Goal: Task Accomplishment & Management: Manage account settings

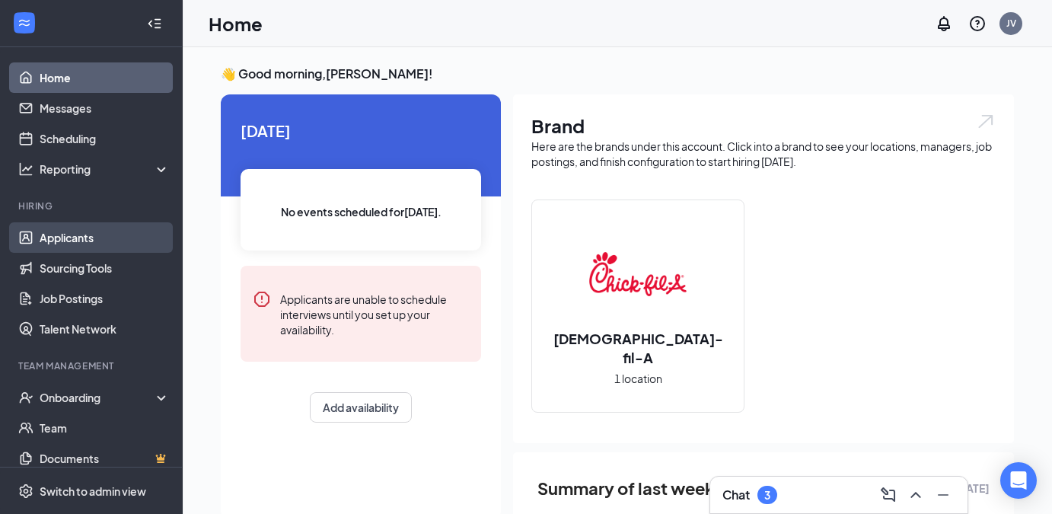
click at [67, 232] on link "Applicants" at bounding box center [105, 237] width 130 height 30
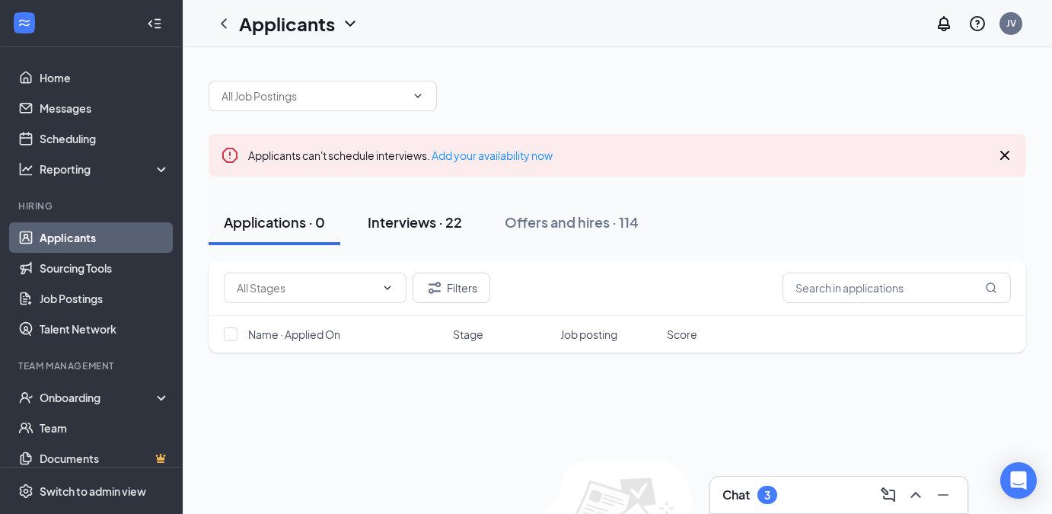
click at [419, 218] on div "Interviews · 22" at bounding box center [415, 221] width 94 height 19
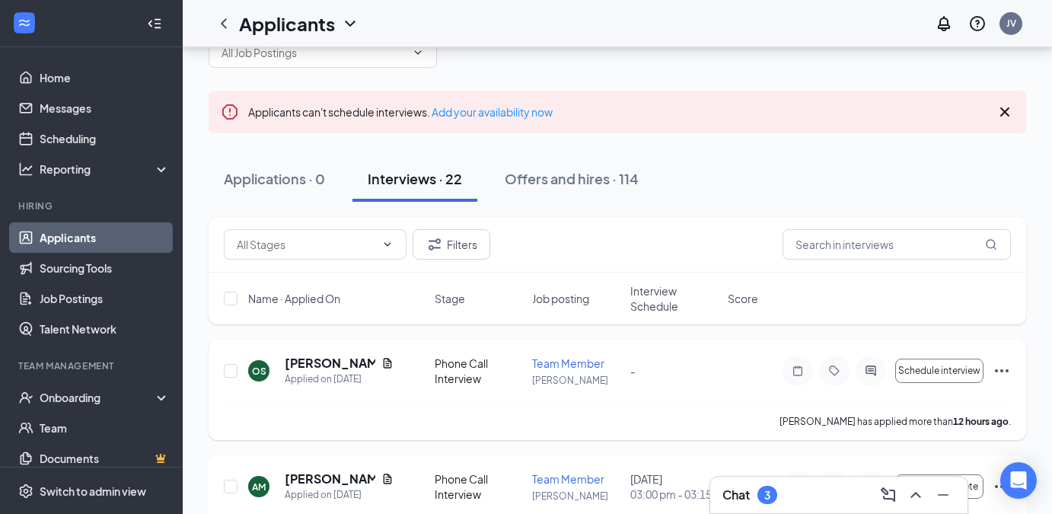
scroll to position [55, 0]
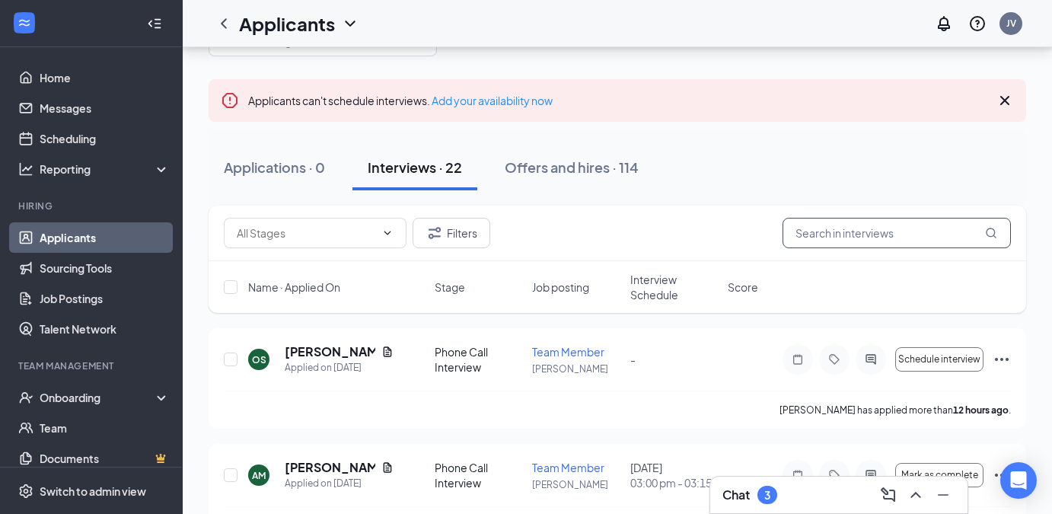
click at [839, 239] on input "text" at bounding box center [897, 233] width 228 height 30
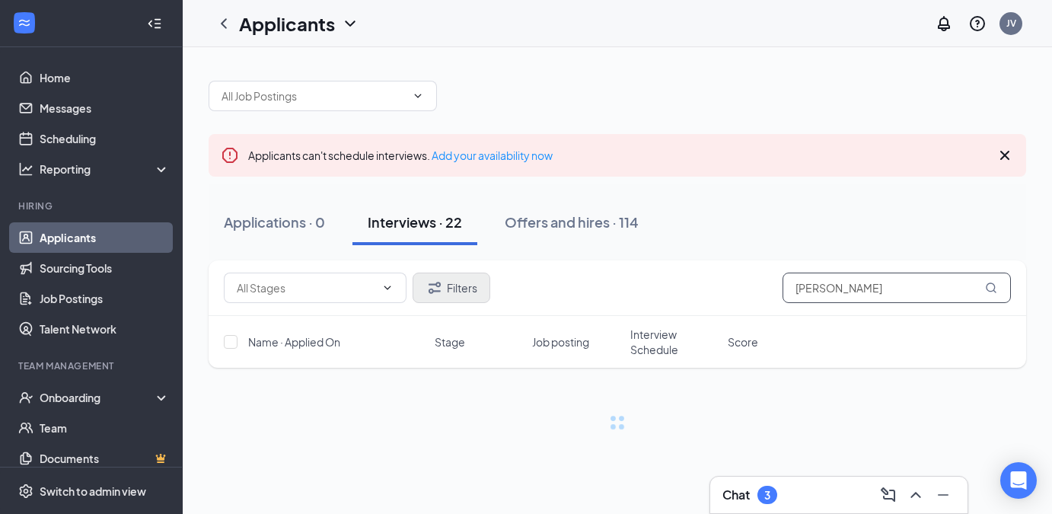
type input "[PERSON_NAME]"
click at [456, 287] on button "Filters" at bounding box center [452, 288] width 78 height 30
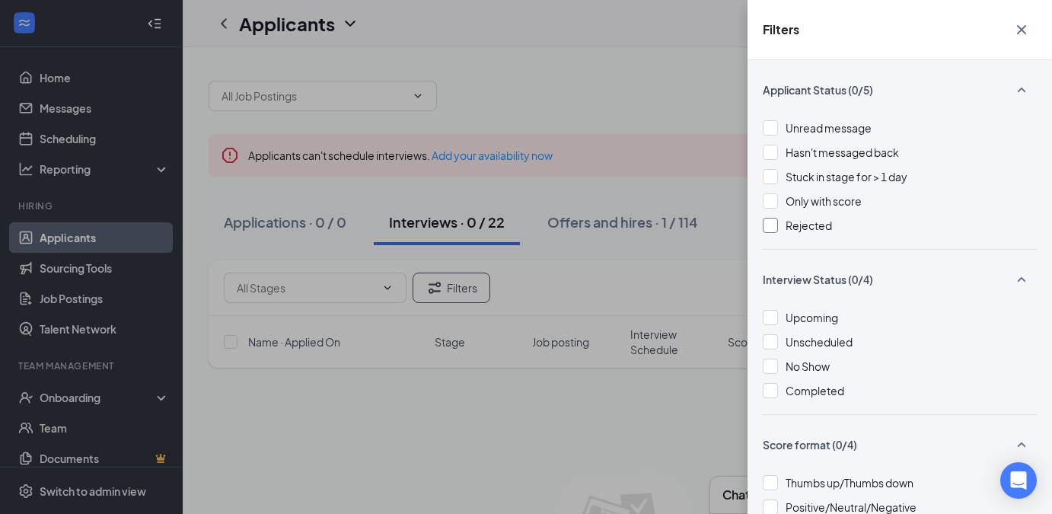
click at [770, 222] on div at bounding box center [770, 225] width 15 height 15
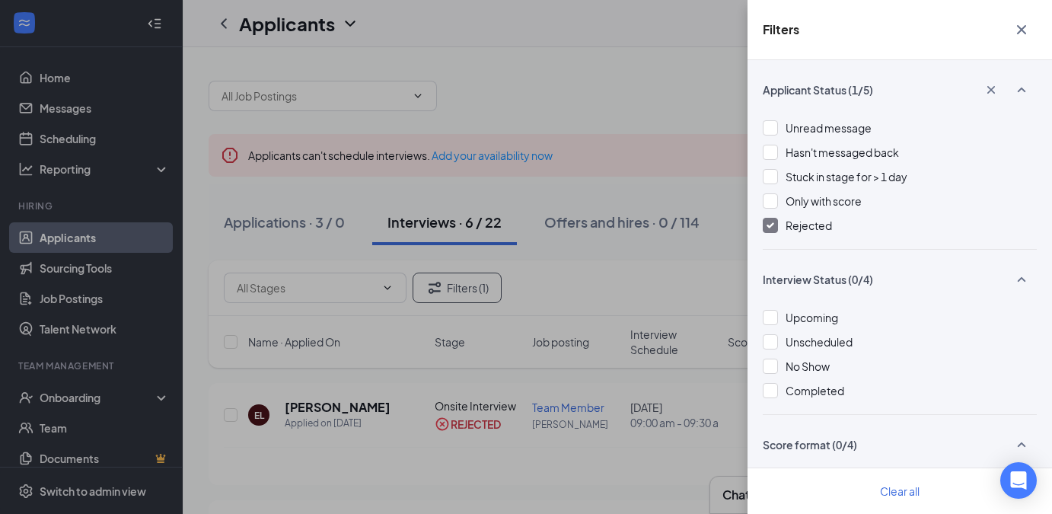
click at [633, 72] on div "Filters Applicant Status (1/5) Unread message Hasn't messaged back Stuck in sta…" at bounding box center [526, 257] width 1052 height 514
click at [1020, 29] on icon "Cross" at bounding box center [1021, 29] width 9 height 9
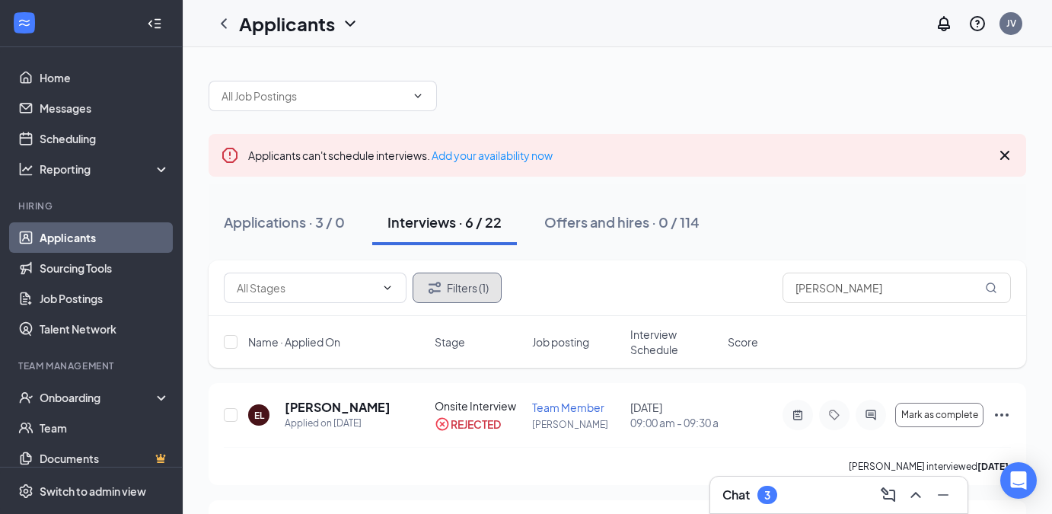
scroll to position [46, 0]
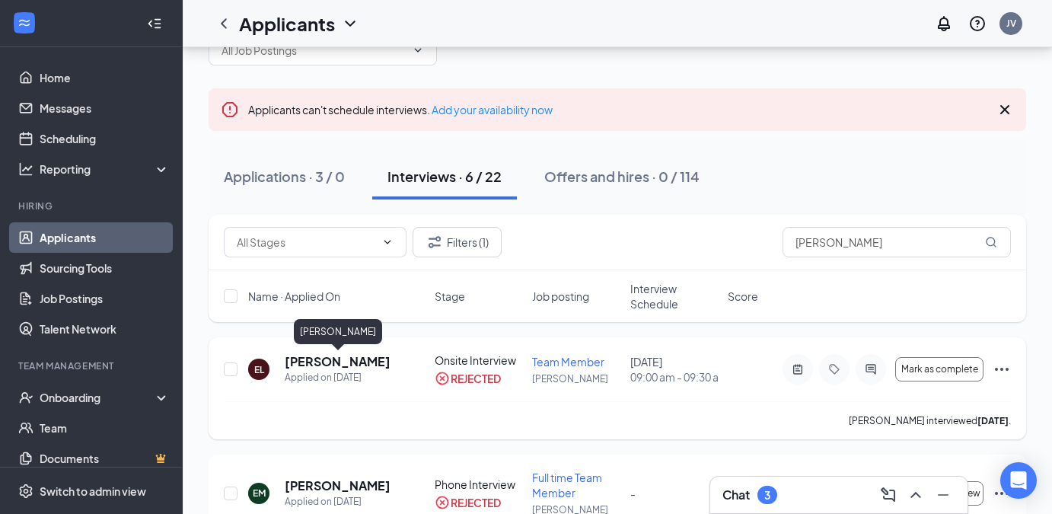
click at [321, 359] on h5 "[PERSON_NAME]" at bounding box center [338, 361] width 106 height 17
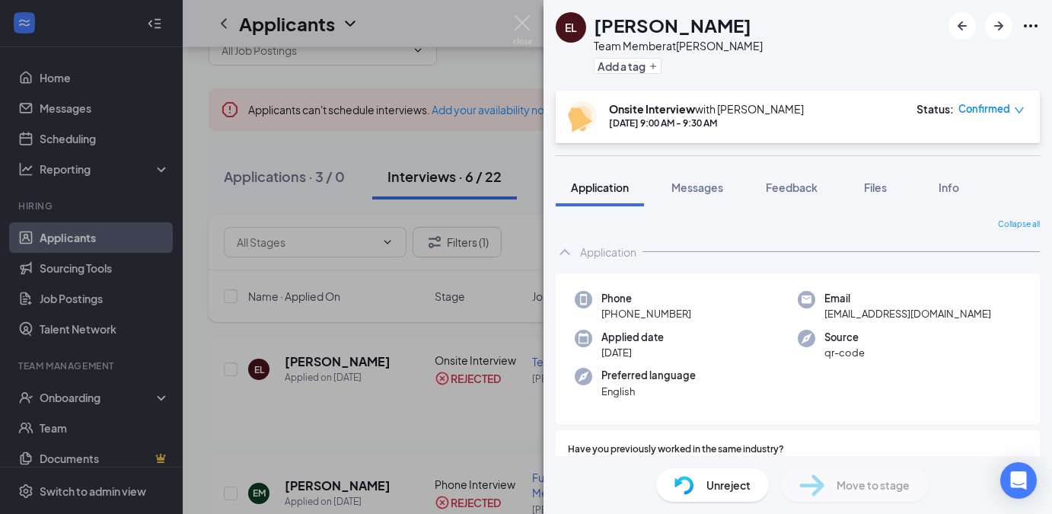
click at [736, 483] on span "Unreject" at bounding box center [728, 485] width 44 height 17
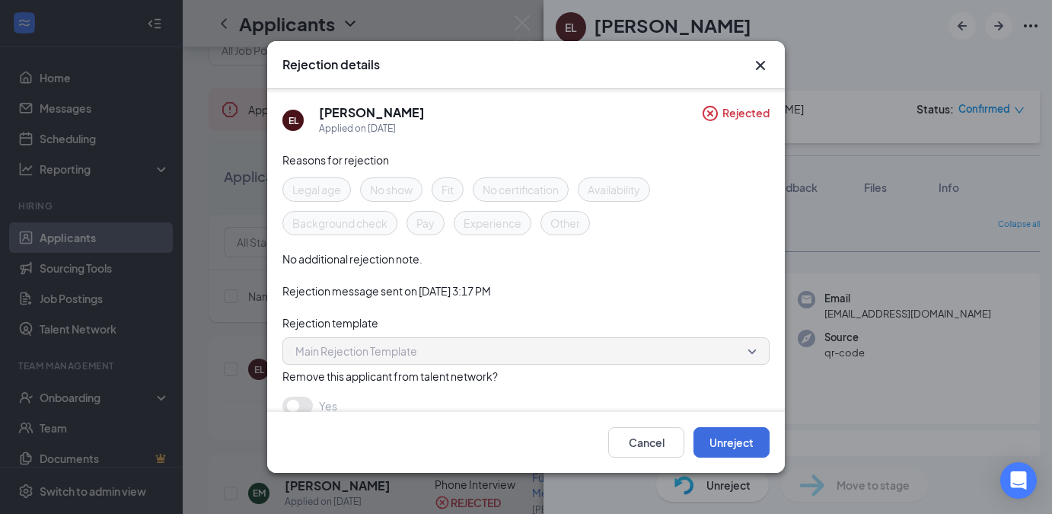
scroll to position [18, 0]
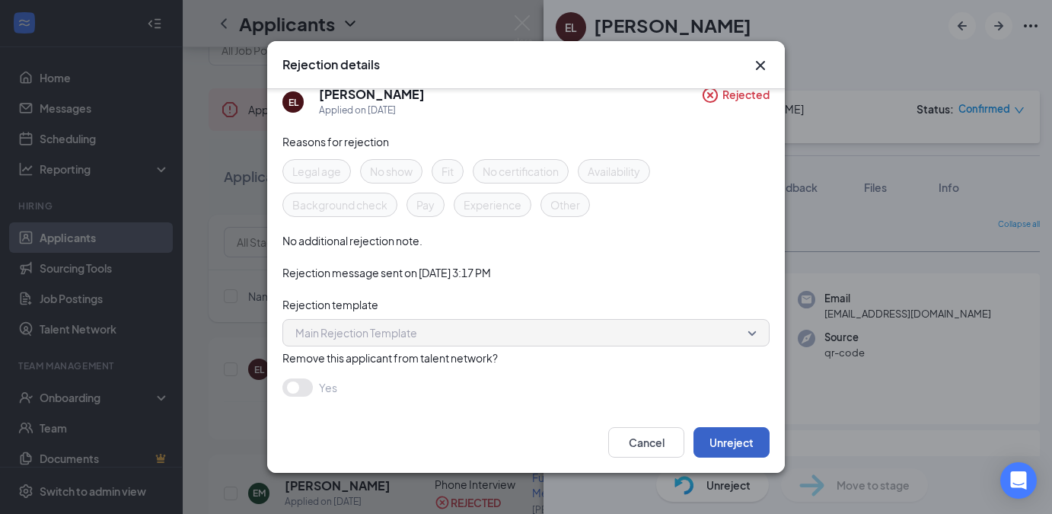
click at [719, 448] on button "Unreject" at bounding box center [731, 442] width 76 height 30
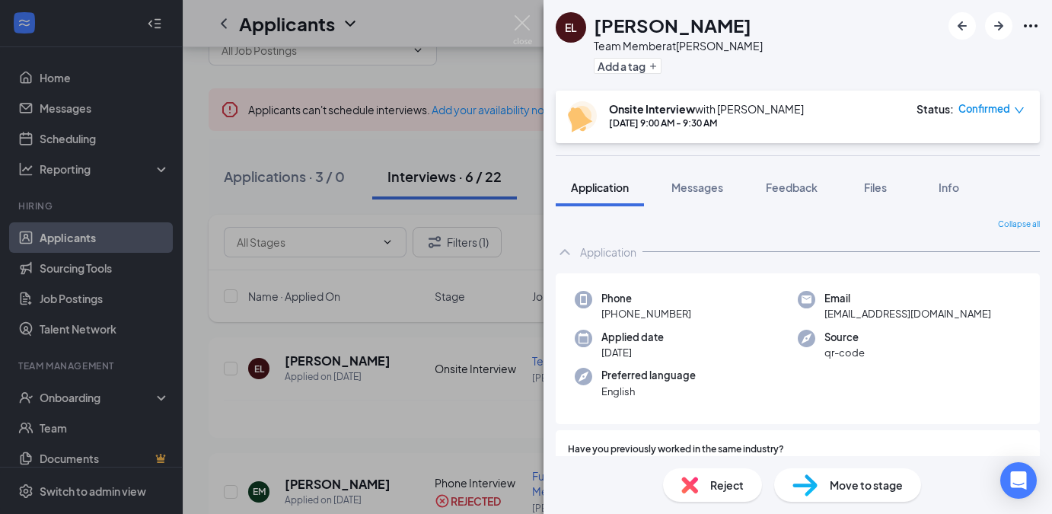
click at [722, 492] on span "Reject" at bounding box center [726, 485] width 33 height 17
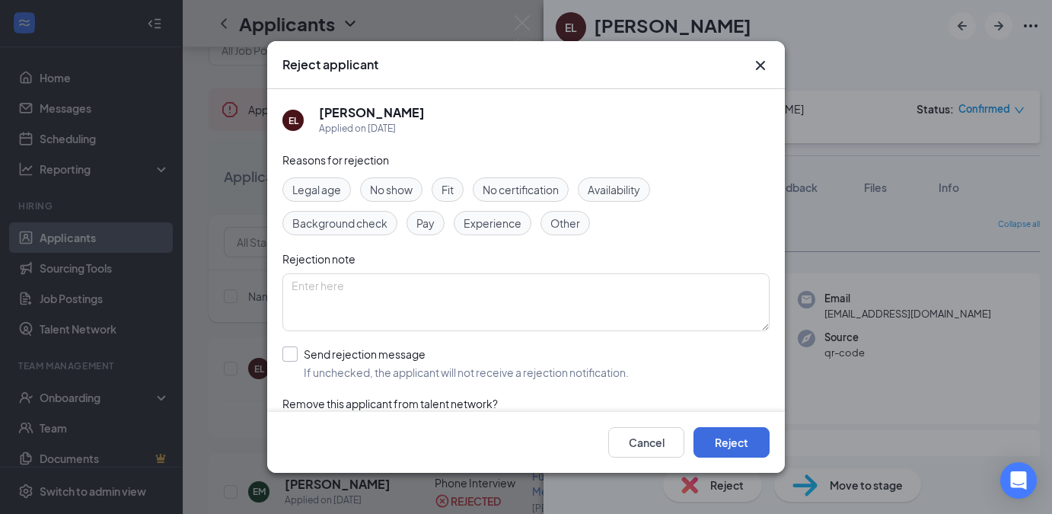
click at [292, 349] on input "Send rejection message If unchecked, the applicant will not receive a rejection…" at bounding box center [455, 362] width 346 height 33
checkbox input "true"
click at [733, 447] on button "Reject" at bounding box center [731, 442] width 76 height 30
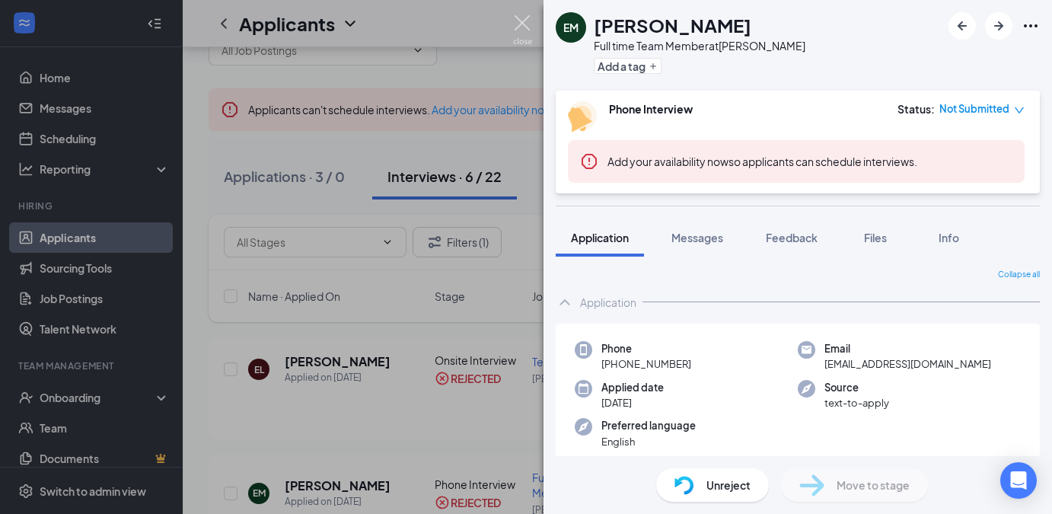
click at [525, 24] on img at bounding box center [522, 30] width 19 height 30
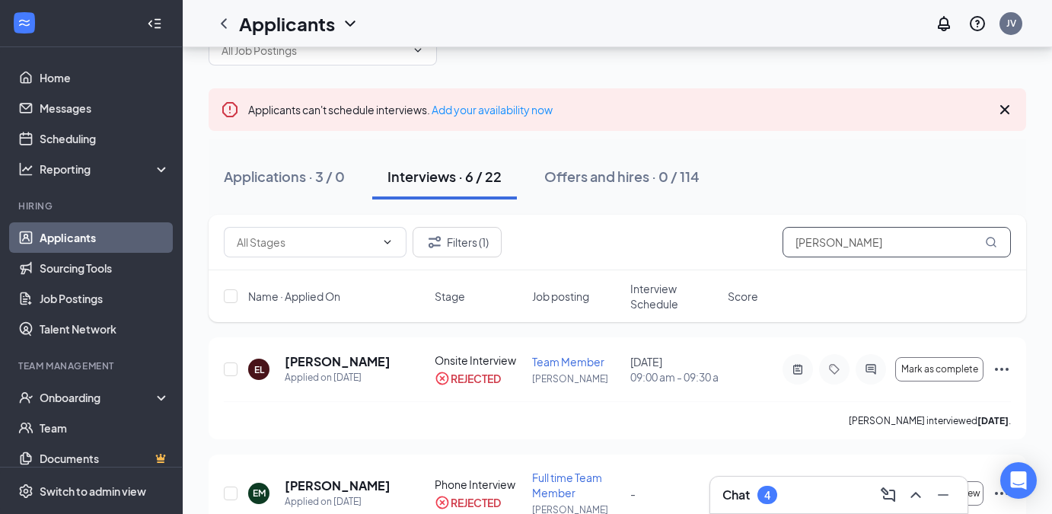
click at [993, 249] on input "[PERSON_NAME]" at bounding box center [897, 242] width 228 height 30
click at [993, 237] on icon "MagnifyingGlass" at bounding box center [991, 242] width 10 height 10
drag, startPoint x: 863, startPoint y: 241, endPoint x: 652, endPoint y: 241, distance: 211.6
click at [661, 241] on div "Filters (1) [PERSON_NAME]" at bounding box center [617, 242] width 787 height 30
